Goal: Transaction & Acquisition: Purchase product/service

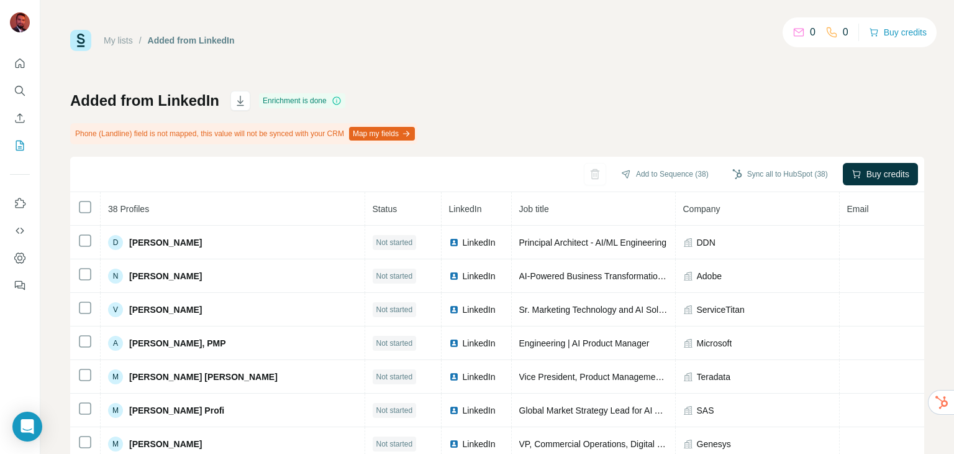
click at [527, 91] on div "Added from LinkedIn Enrichment is done Phone (Landline) field is not mapped, th…" at bounding box center [497, 305] width 854 height 429
click at [529, 89] on div "My lists / Added from LinkedIn 0 0 Buy credits Added from LinkedIn Enrichment i…" at bounding box center [497, 275] width 854 height 490
click at [668, 80] on div "My lists / Added from LinkedIn 0 0 Buy credits Added from LinkedIn Enrichment i…" at bounding box center [497, 275] width 854 height 490
click at [891, 33] on button "Buy credits" at bounding box center [898, 32] width 58 height 17
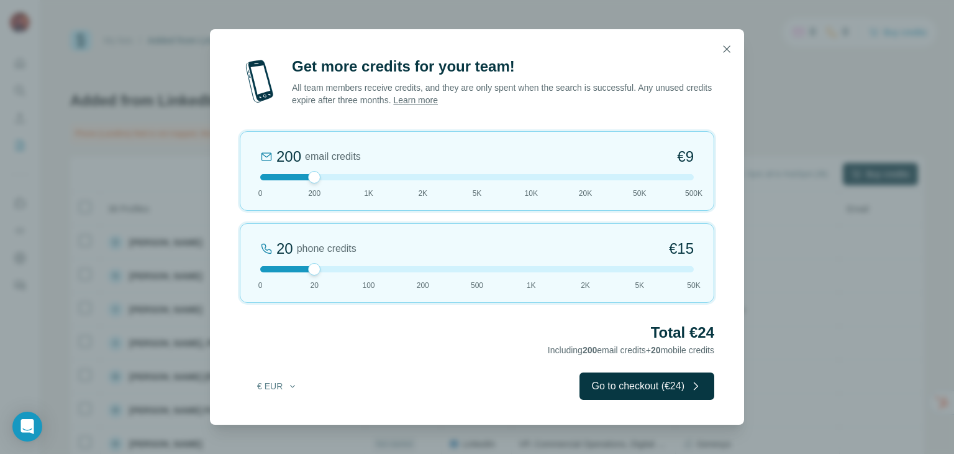
click at [684, 157] on span "€9" at bounding box center [685, 157] width 17 height 20
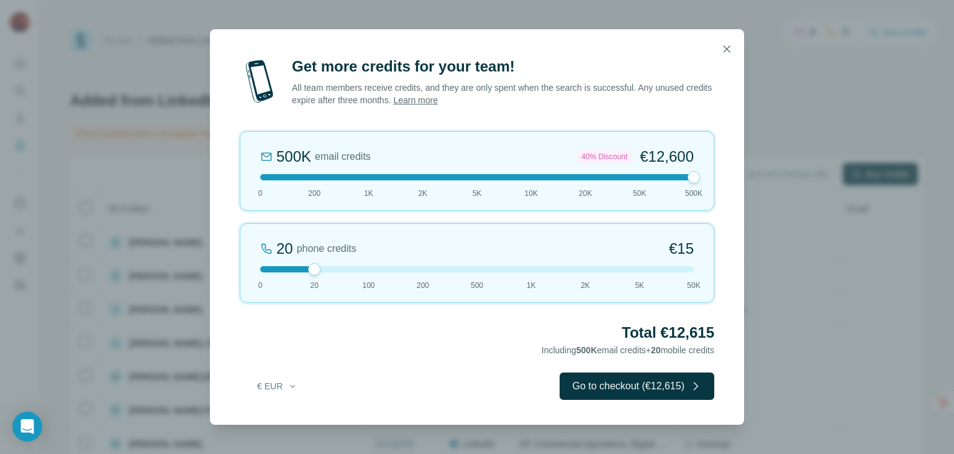
click at [681, 157] on span "€12,600" at bounding box center [667, 157] width 54 height 20
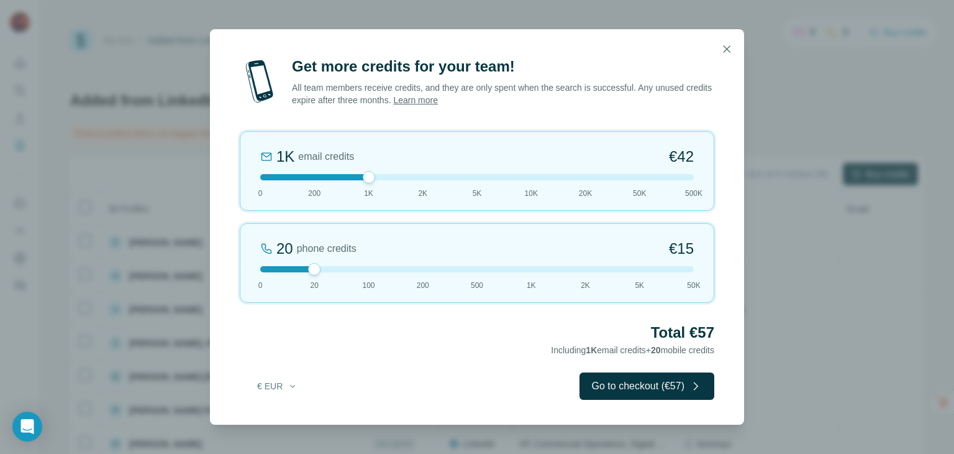
drag, startPoint x: 698, startPoint y: 177, endPoint x: 377, endPoint y: 179, distance: 321.2
click at [377, 179] on div at bounding box center [477, 177] width 434 height 6
click at [726, 50] on icon "button" at bounding box center [727, 49] width 12 height 12
